Goal: Task Accomplishment & Management: Complete application form

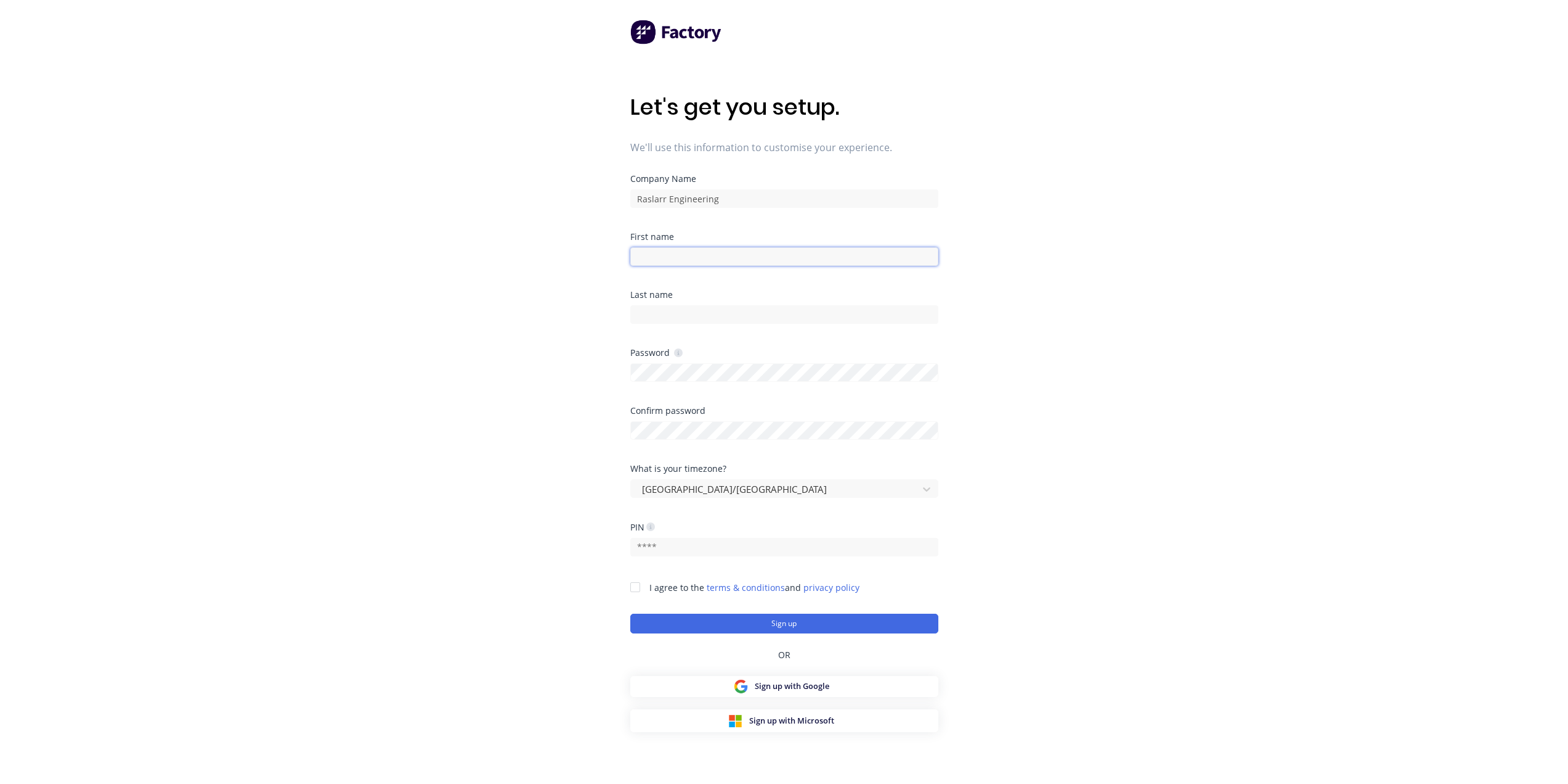
click at [766, 256] on input at bounding box center [784, 256] width 308 height 19
type input "Darian"
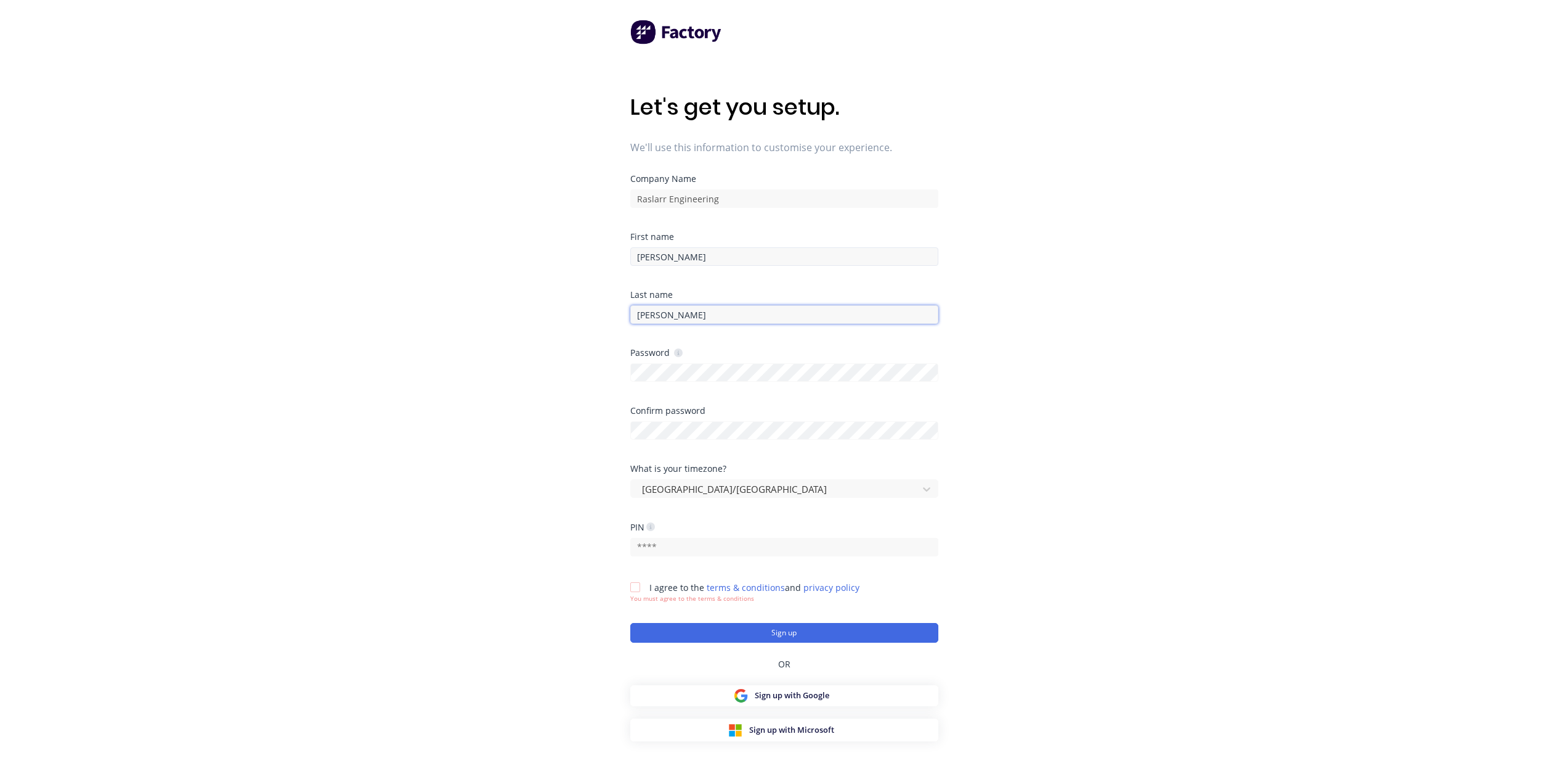
type input "McClean"
click at [718, 549] on input "text" at bounding box center [784, 547] width 308 height 19
type input "3292"
click at [637, 586] on div at bounding box center [635, 587] width 25 height 25
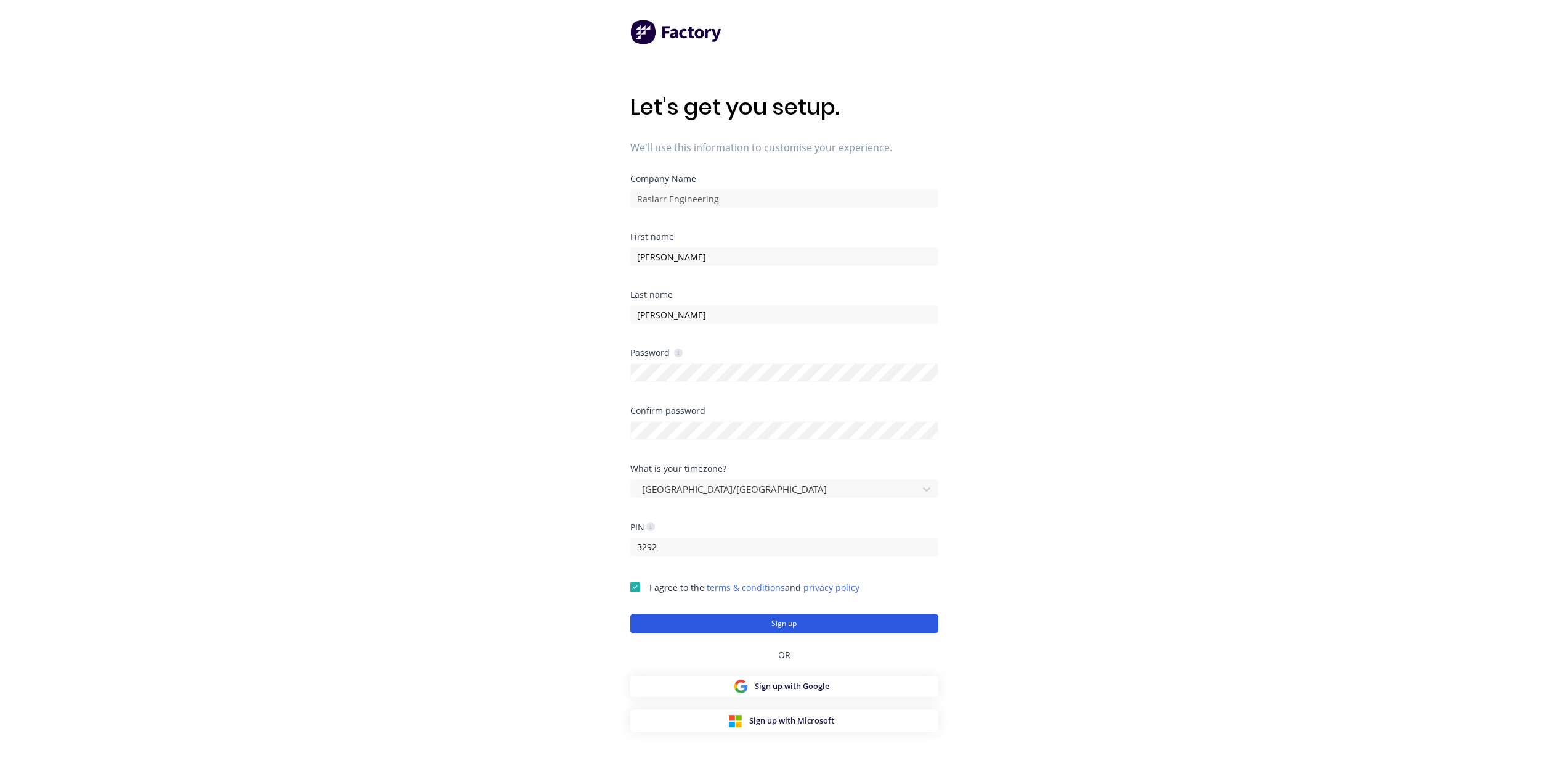
click at [836, 625] on button "Sign up" at bounding box center [784, 623] width 308 height 20
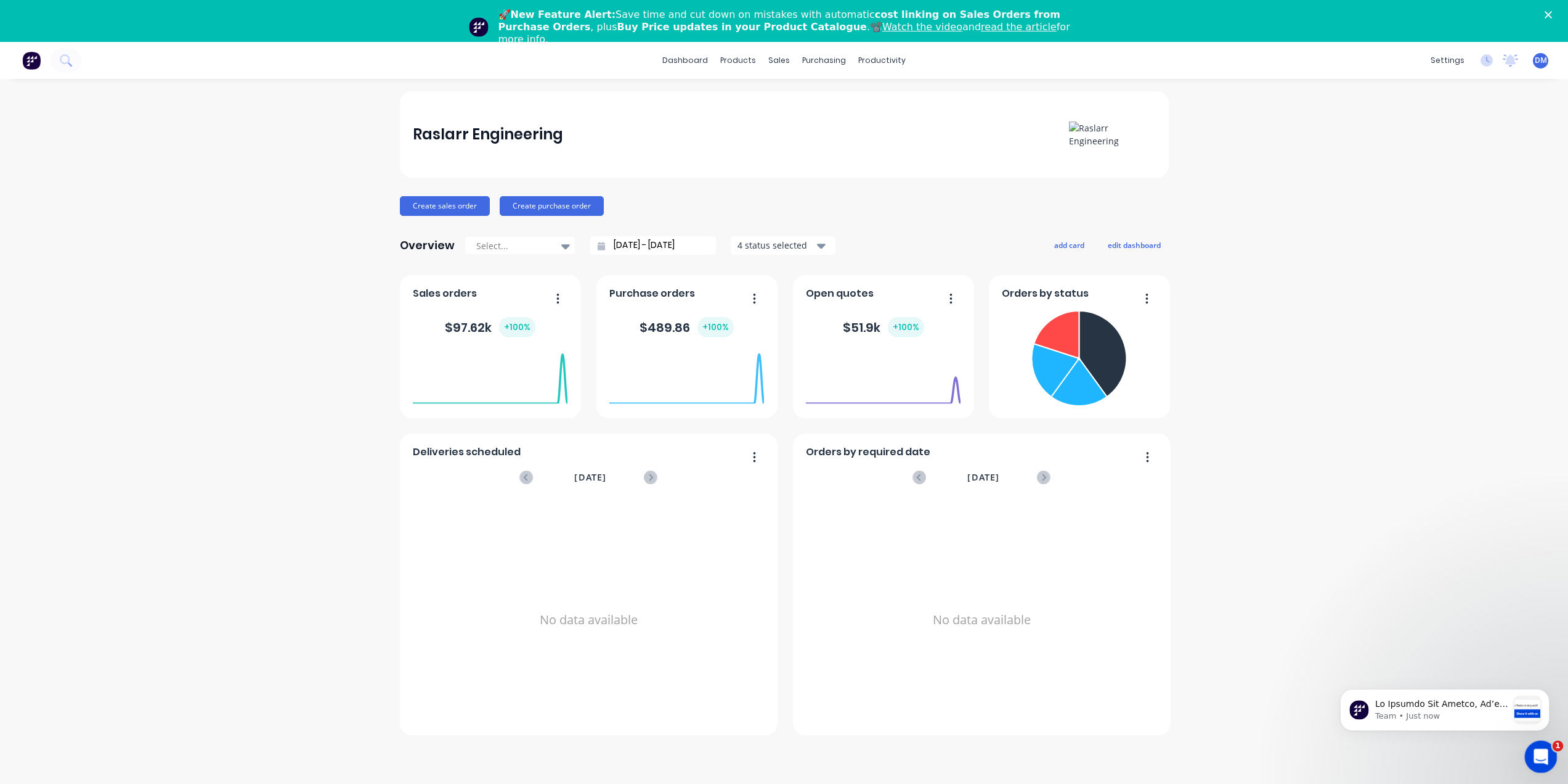
click at [1539, 757] on icon "Open Intercom Messenger" at bounding box center [1540, 755] width 21 height 21
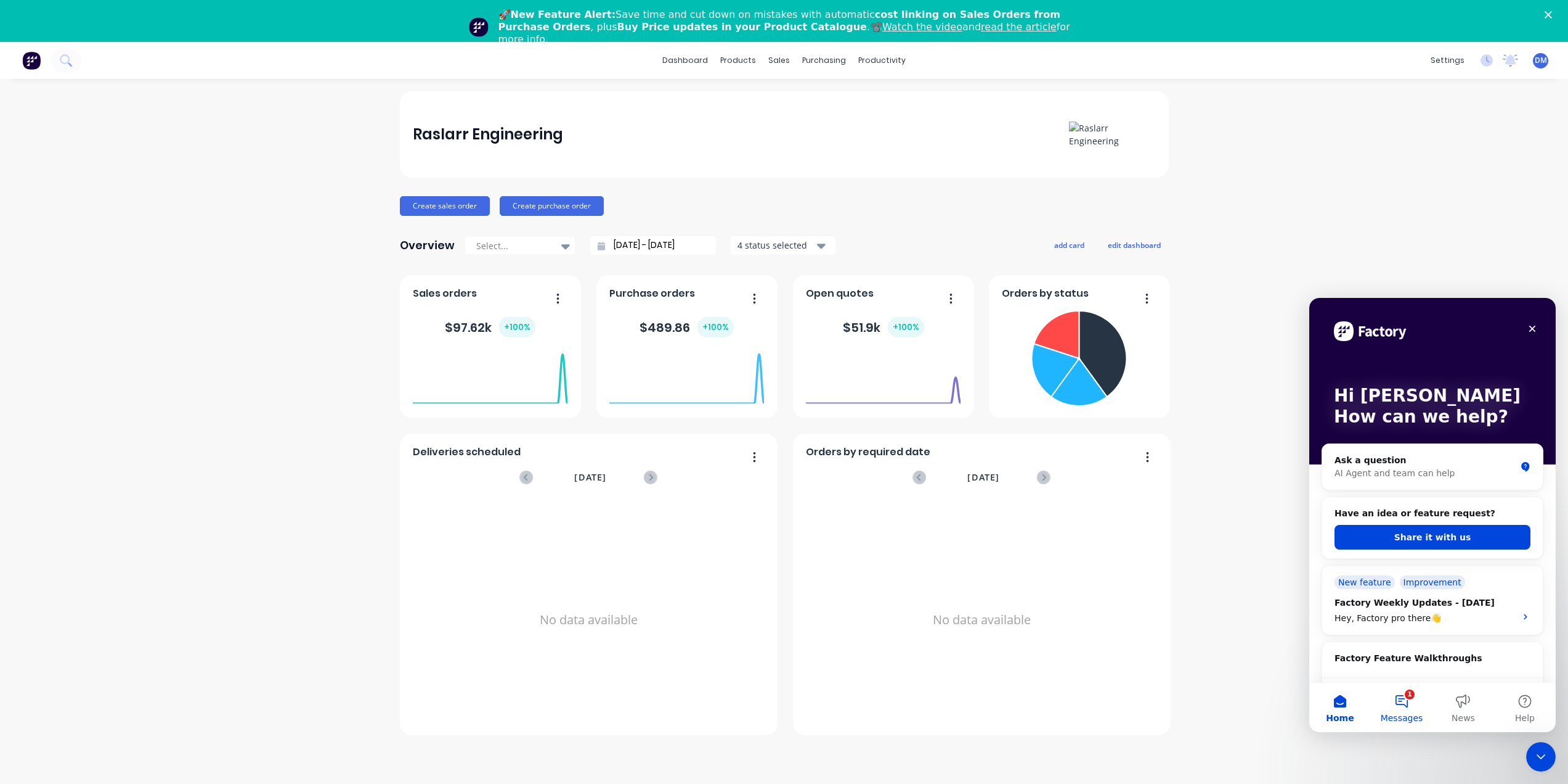
click at [1402, 709] on button "1 Messages" at bounding box center [1402, 708] width 62 height 50
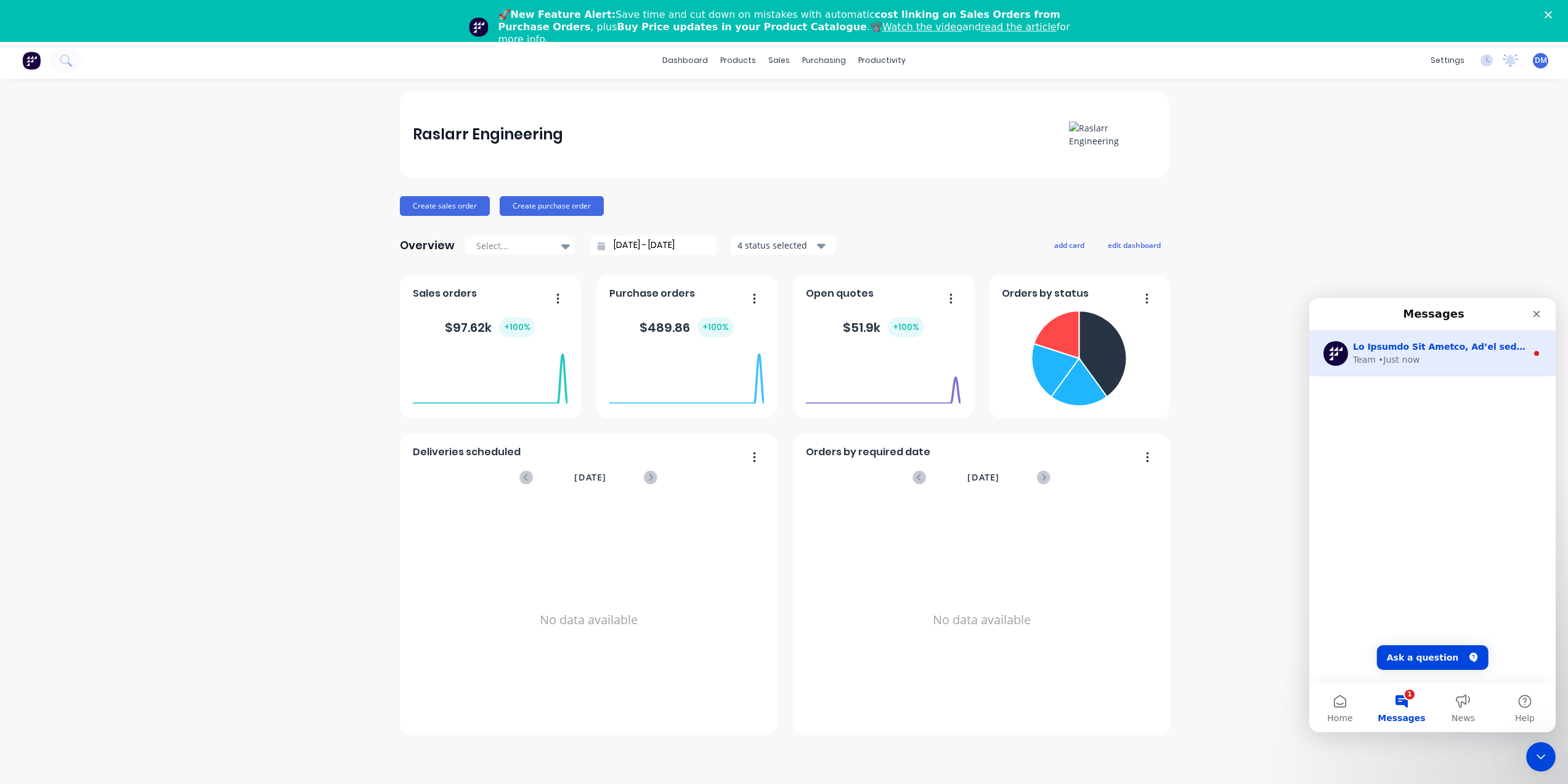
click at [1469, 339] on div "Team • Just now" at bounding box center [1433, 353] width 247 height 45
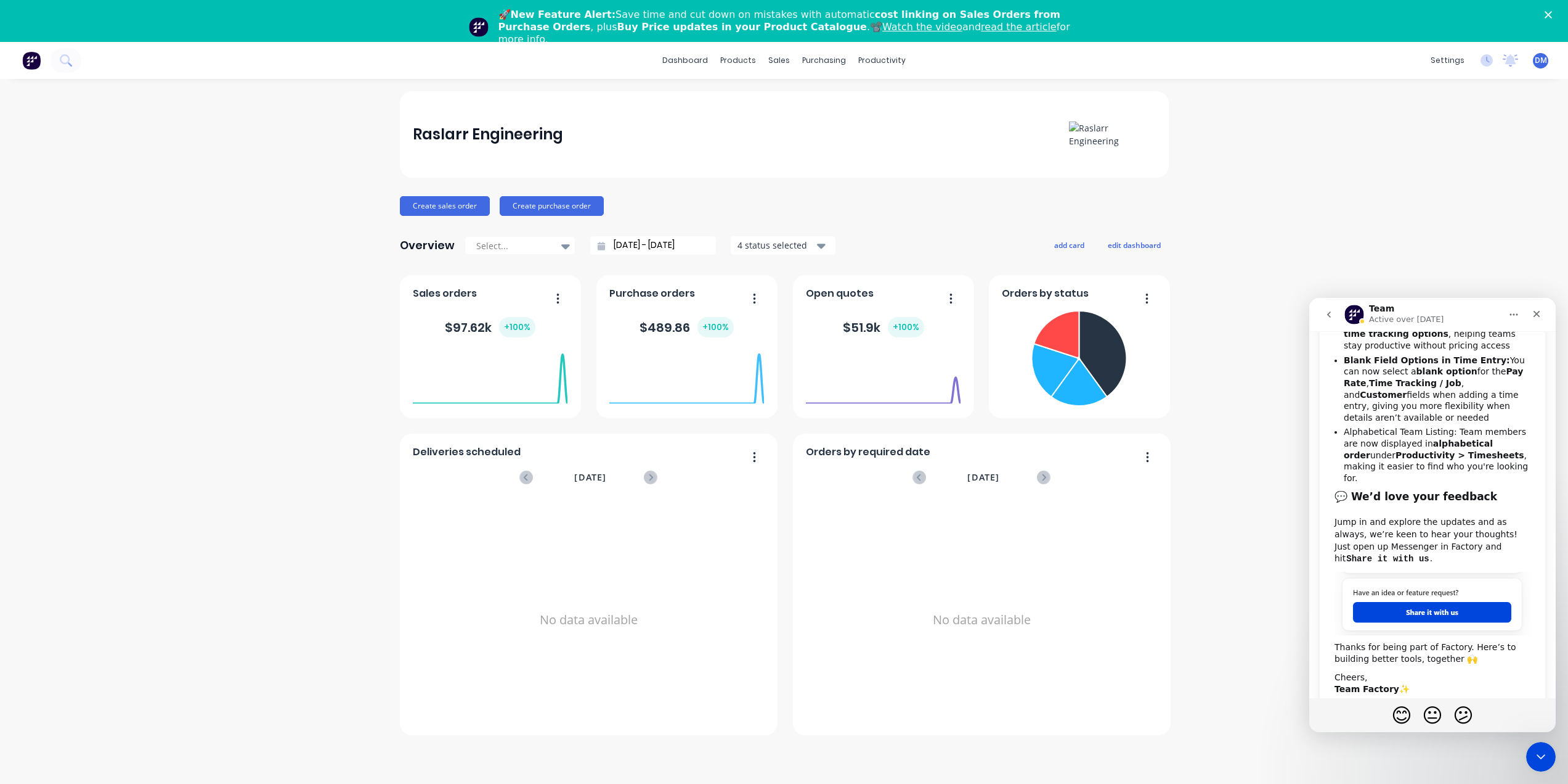
scroll to position [423, 0]
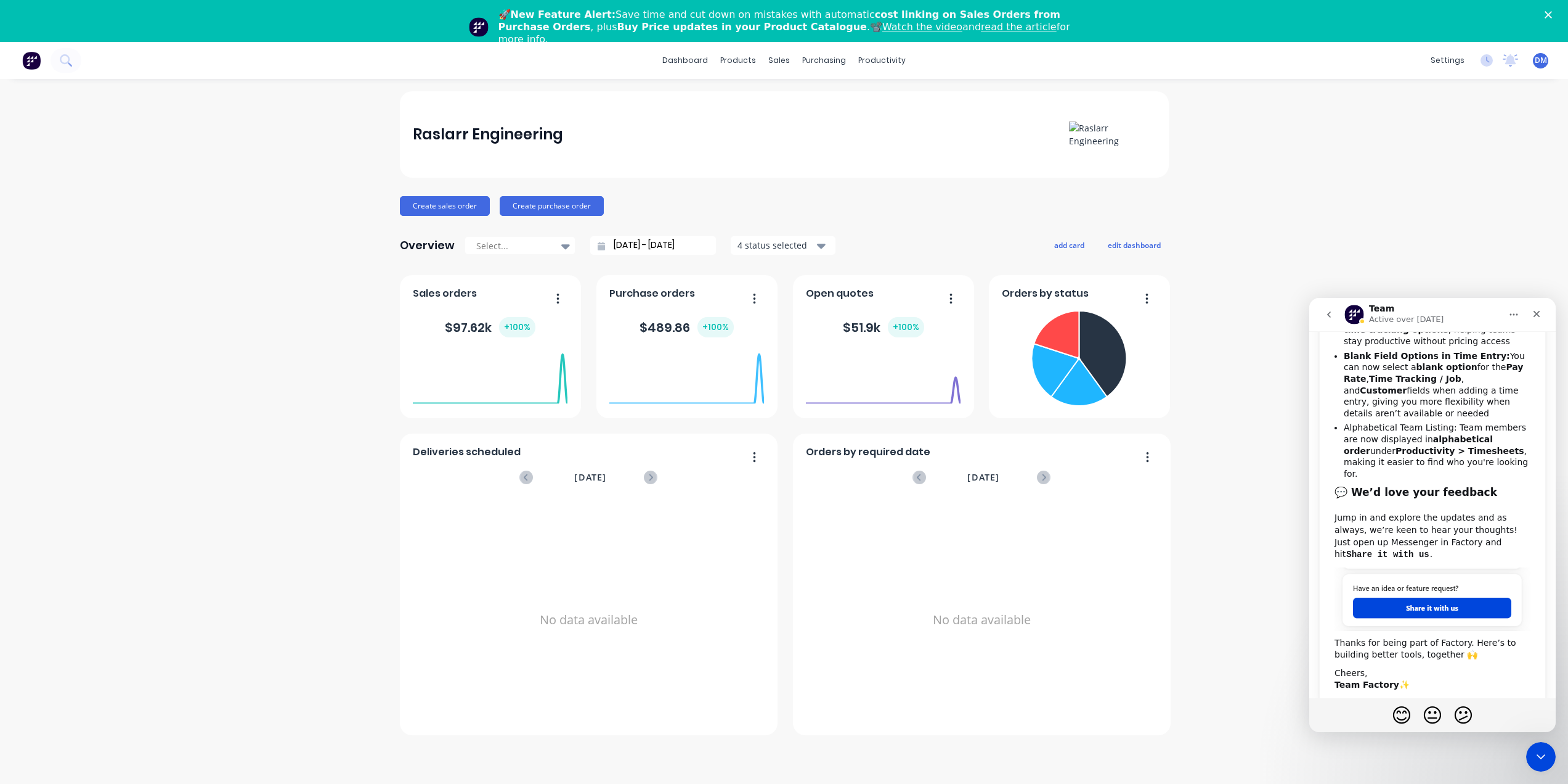
click at [1443, 201] on div "Raslarr Engineering Create sales order Create purchase order Overview Select...…" at bounding box center [784, 452] width 1568 height 722
click at [1533, 315] on icon "Close" at bounding box center [1537, 314] width 10 height 10
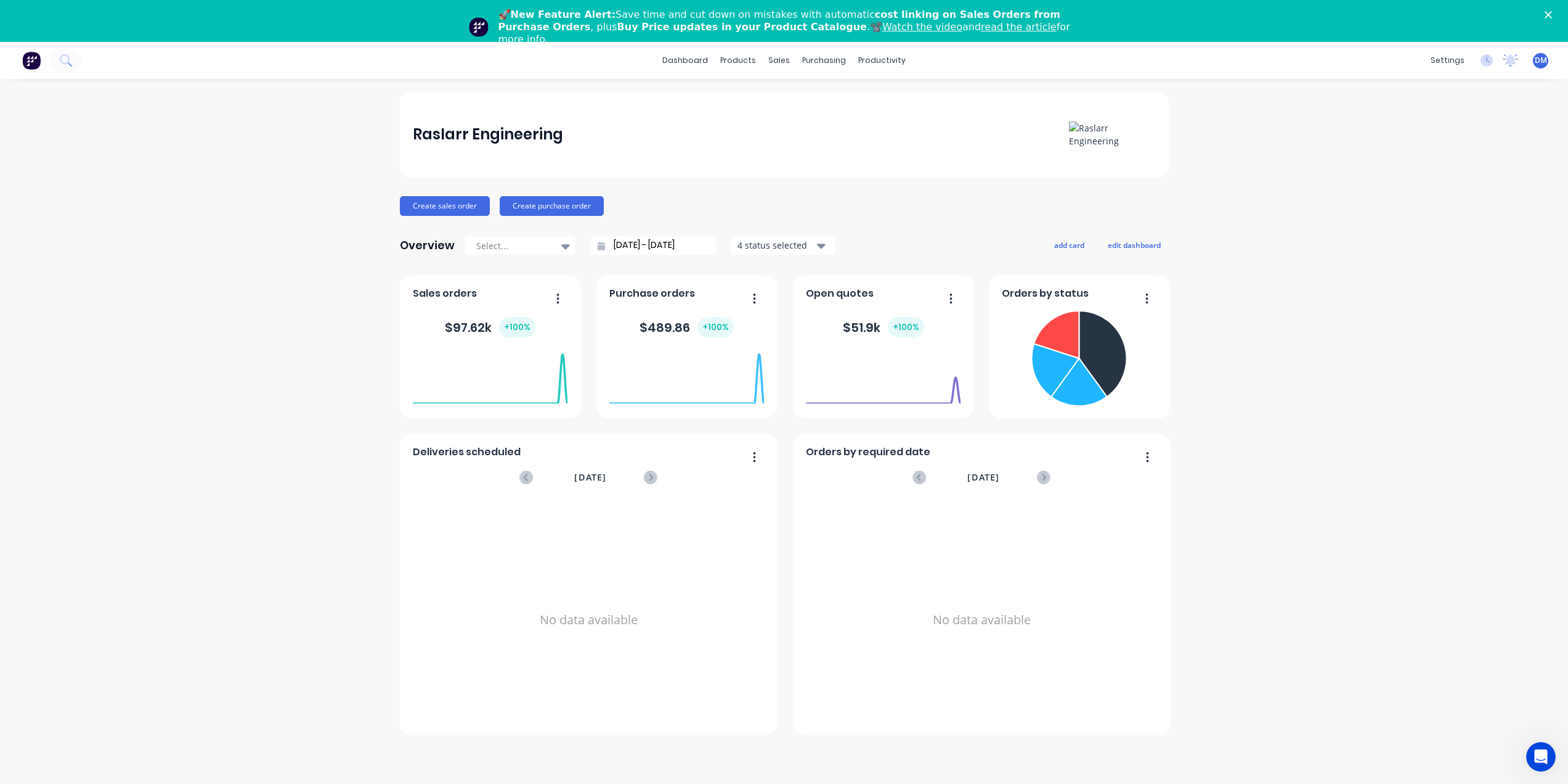
click at [1553, 15] on polygon "Close" at bounding box center [1548, 15] width 8 height 8
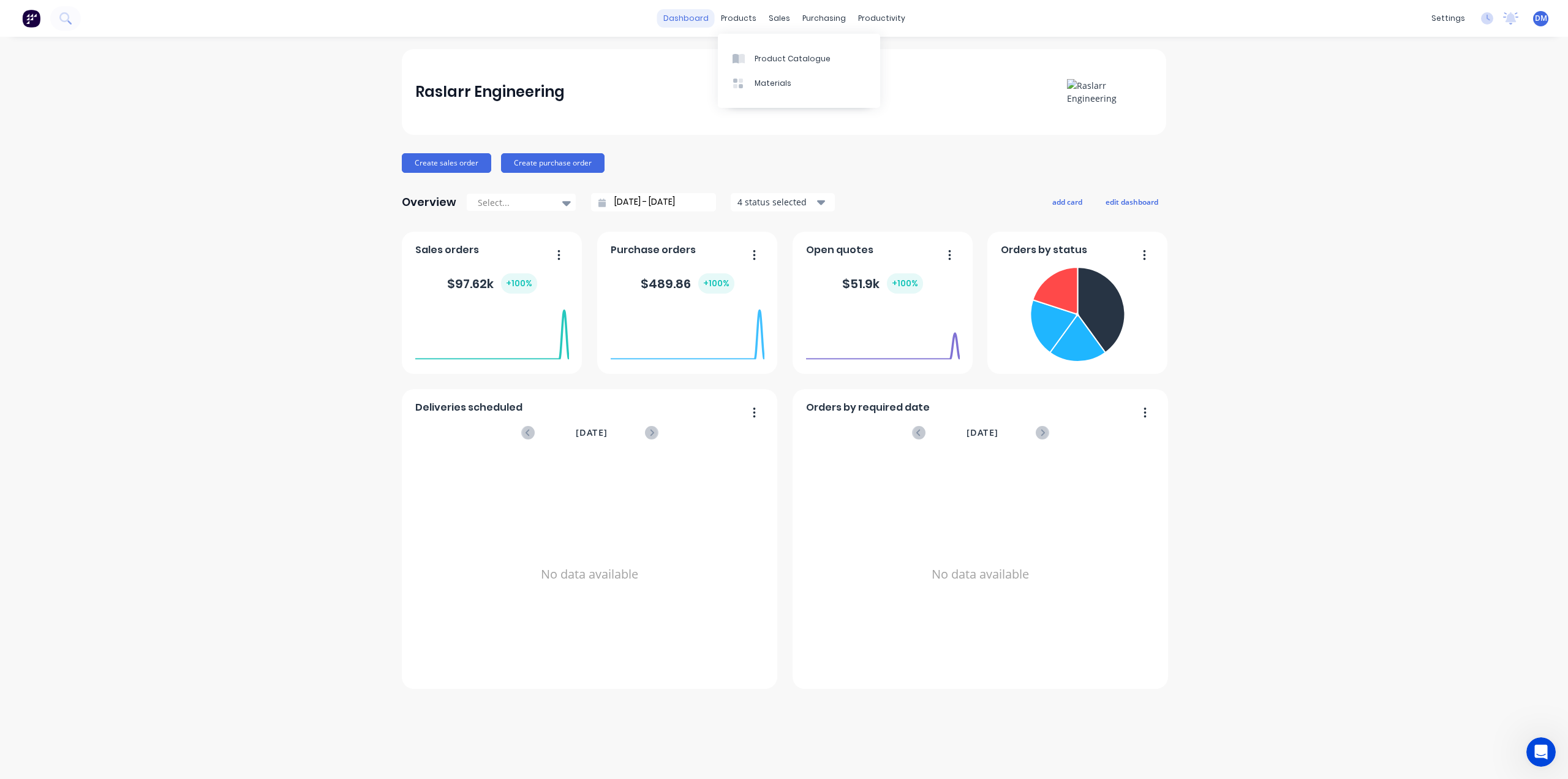
click at [709, 16] on link "dashboard" at bounding box center [686, 19] width 58 height 19
click at [786, 58] on div "Product Catalogue" at bounding box center [793, 59] width 76 height 11
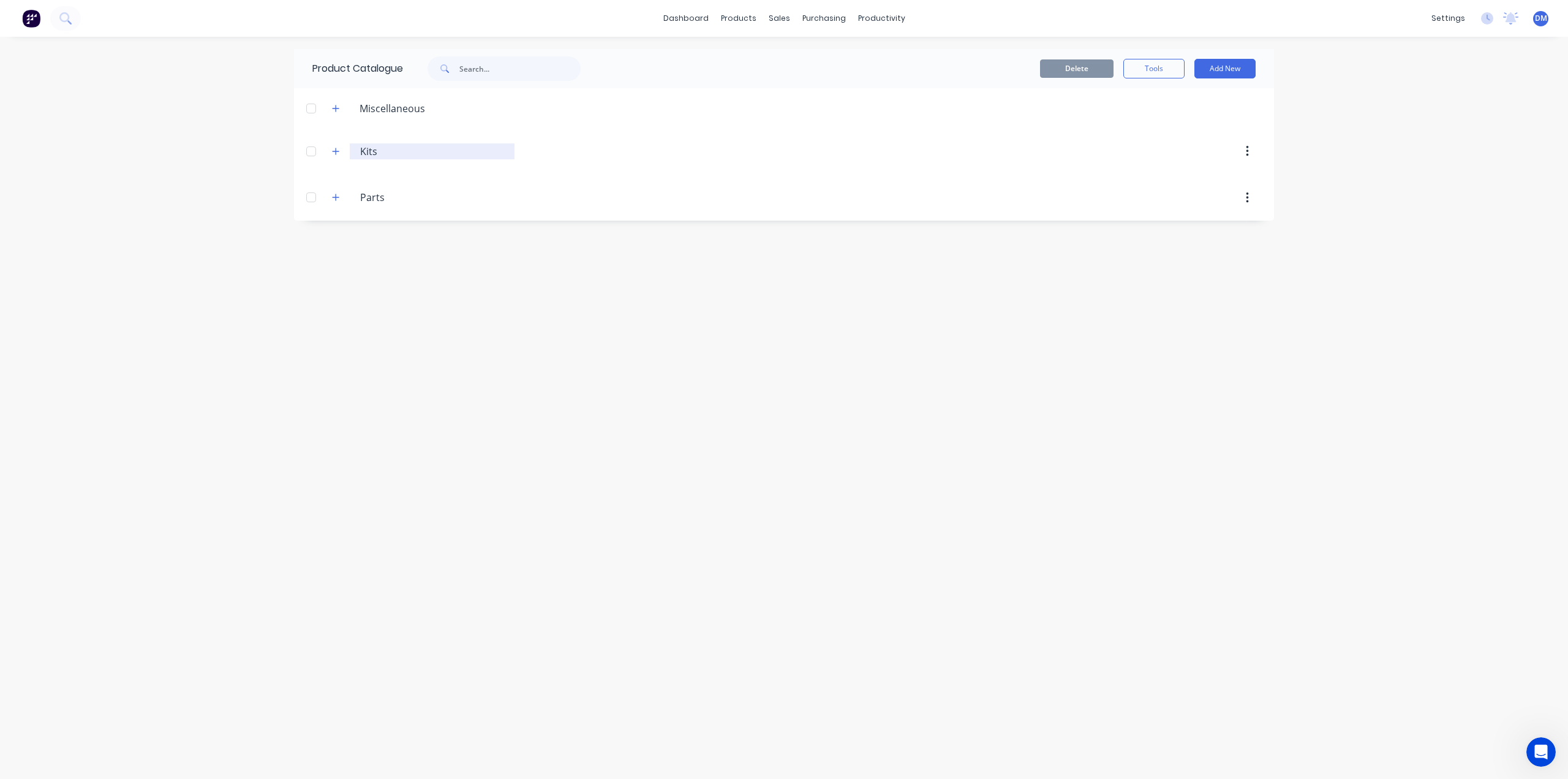
click at [364, 153] on input "Kits" at bounding box center [433, 151] width 145 height 14
click at [333, 156] on button "button" at bounding box center [336, 151] width 15 height 15
click at [337, 204] on button "button" at bounding box center [336, 198] width 15 height 15
